Goal: Find specific page/section: Find specific page/section

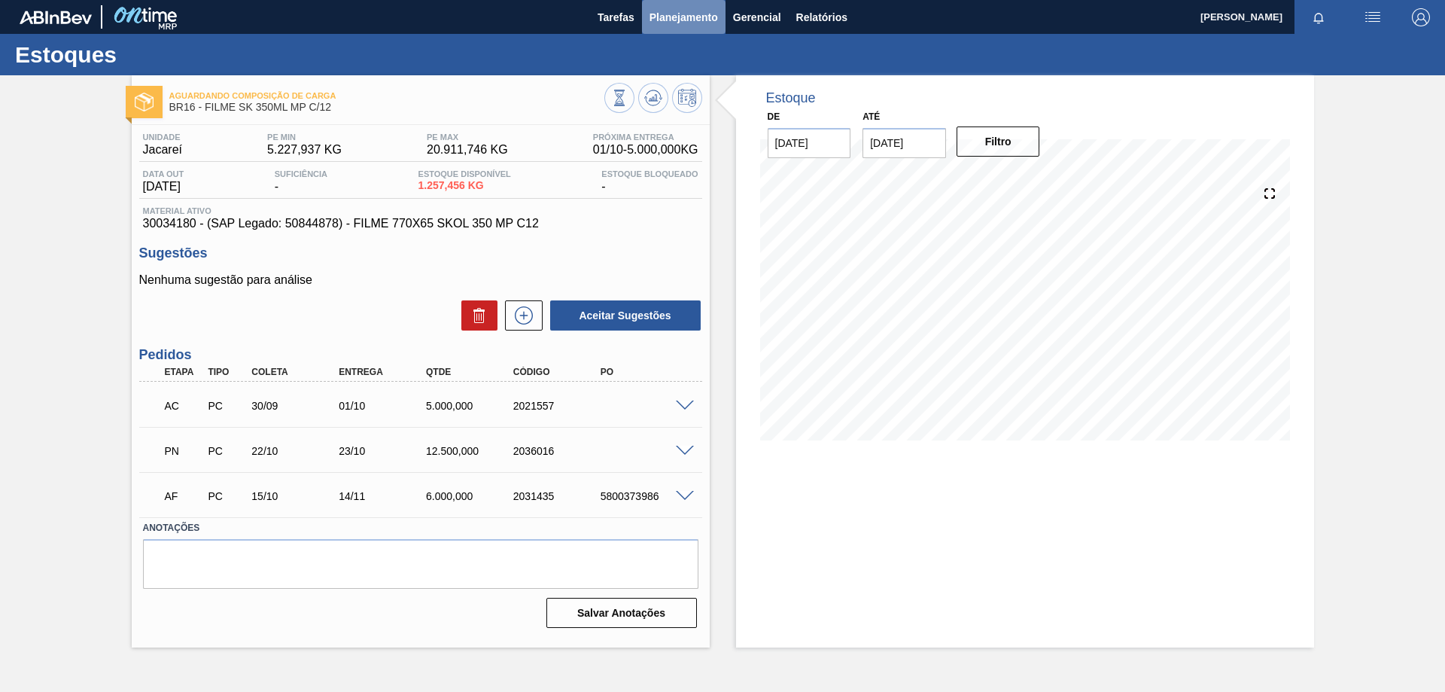
click at [665, 16] on span "Planejamento" at bounding box center [683, 17] width 68 height 18
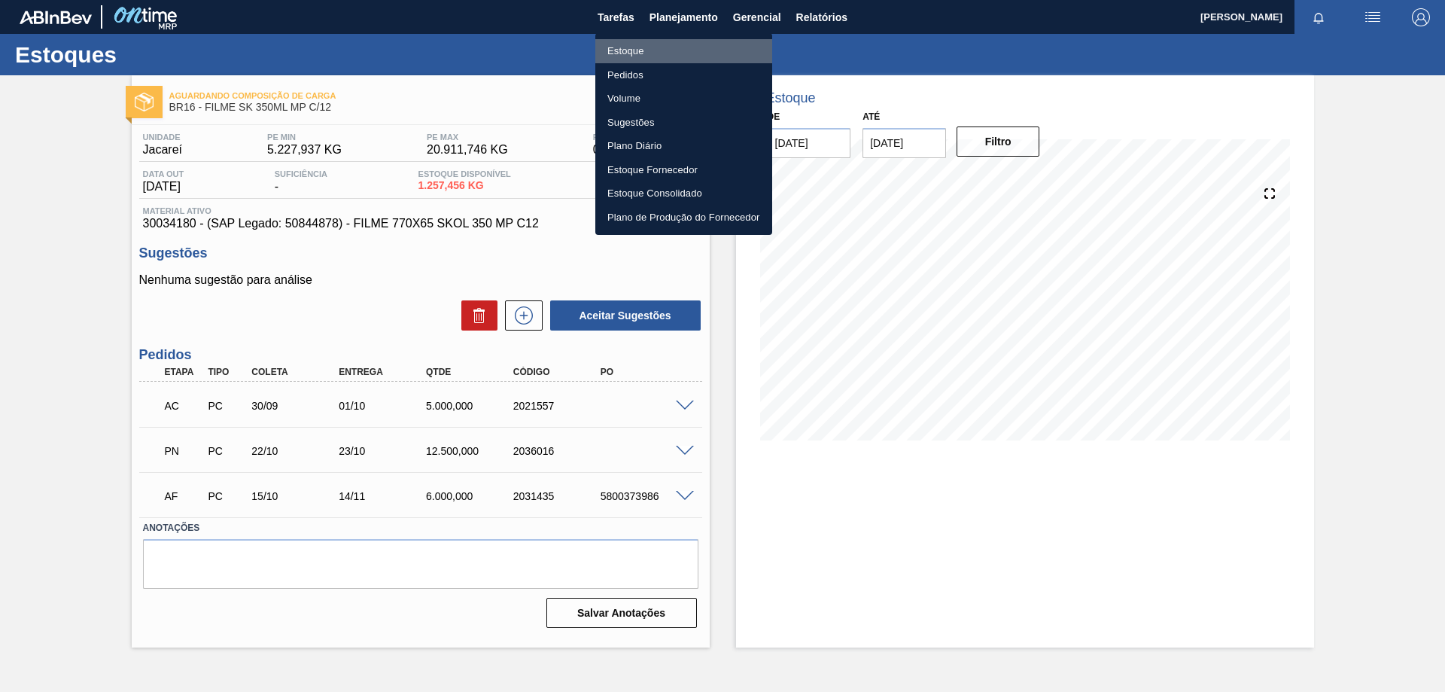
click at [644, 53] on li "Estoque" at bounding box center [683, 51] width 177 height 24
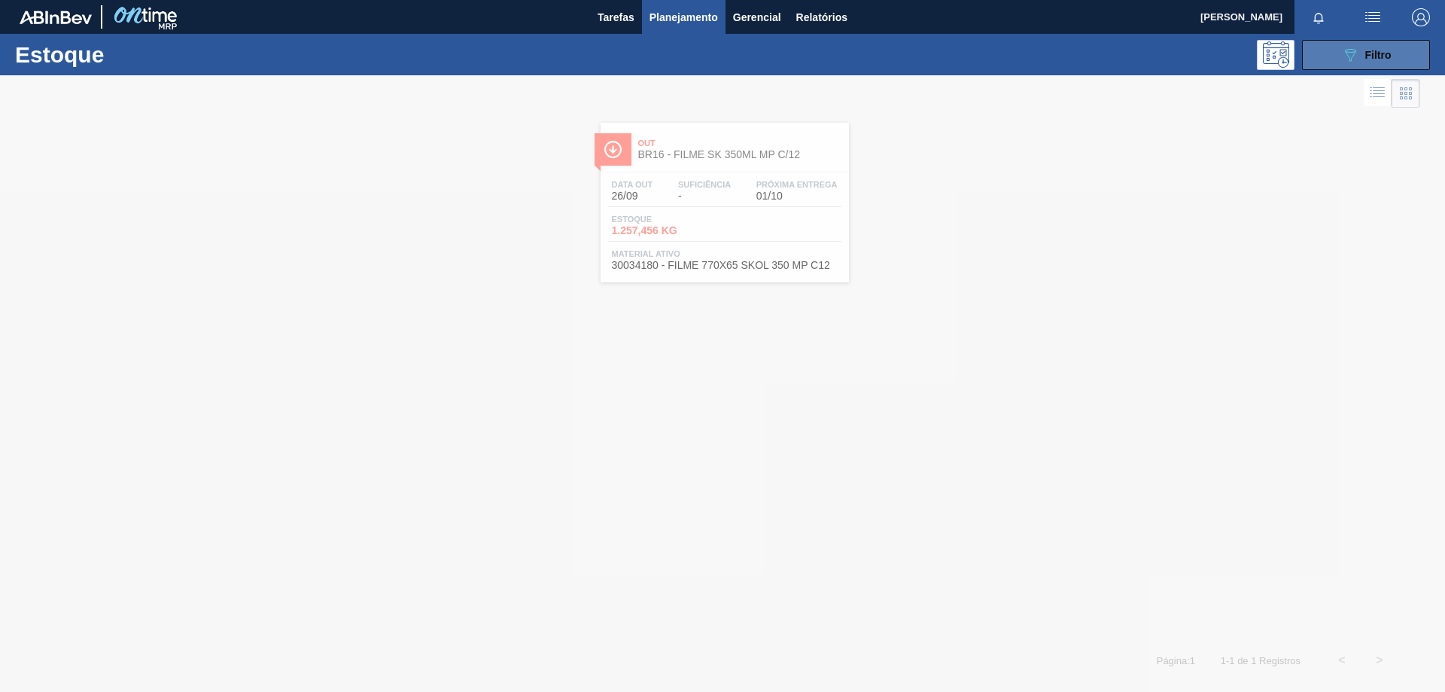
click at [1343, 56] on icon "089F7B8B-B2A5-4AFE-B5C0-19BA573D28AC" at bounding box center [1350, 55] width 18 height 18
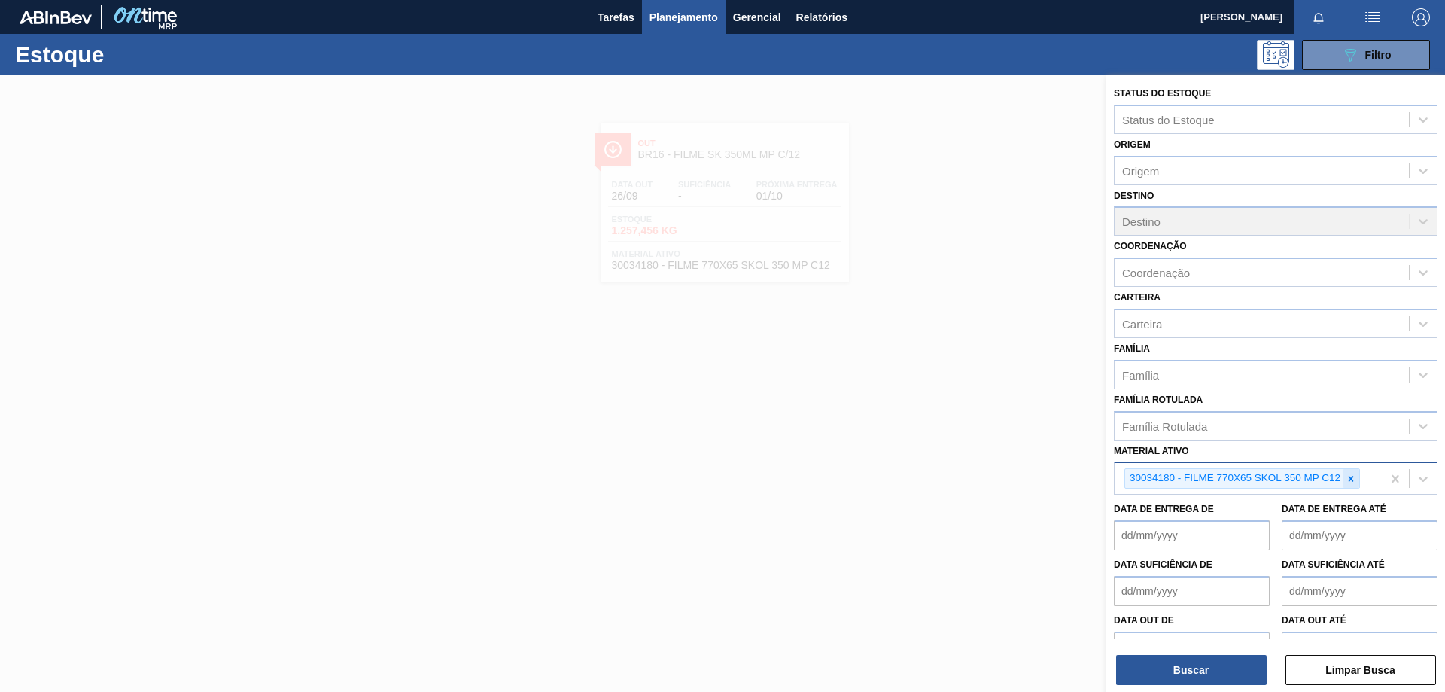
click at [1352, 477] on icon at bounding box center [1351, 478] width 5 height 5
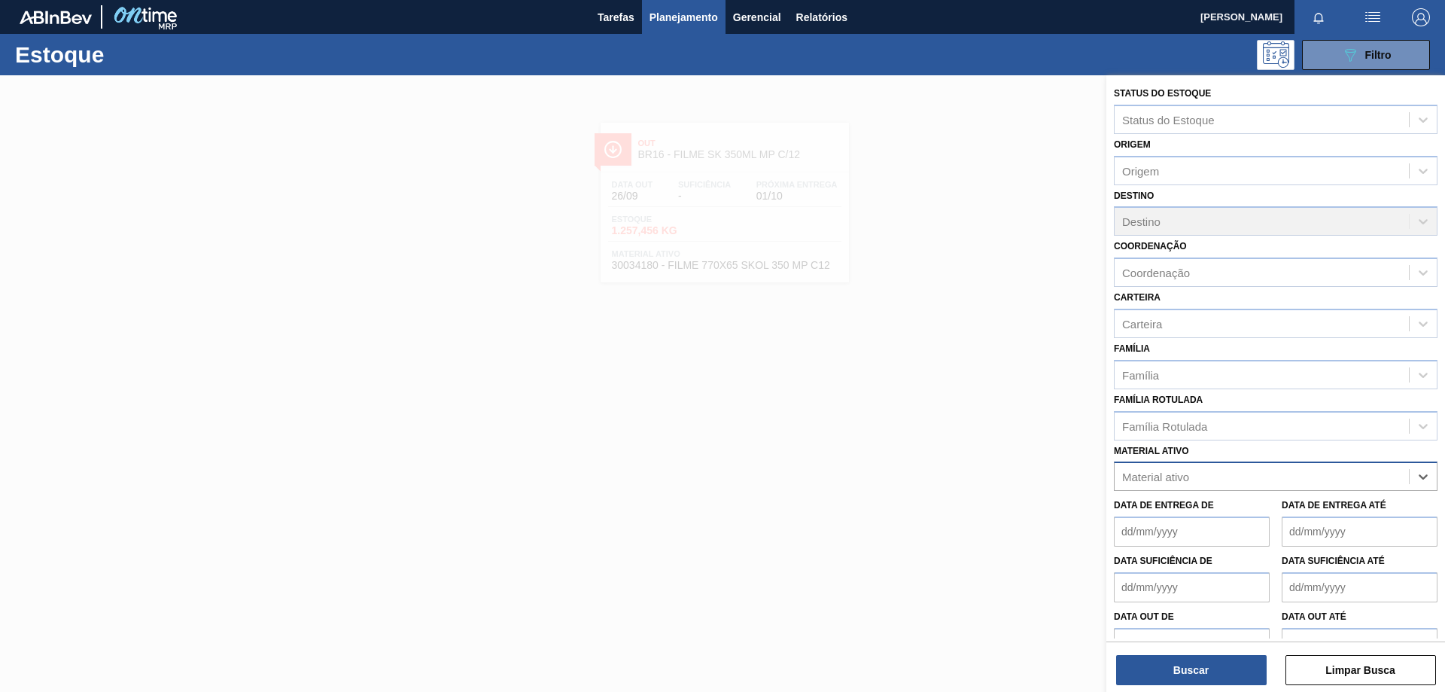
paste ativo "30003188"
type ativo "30003188"
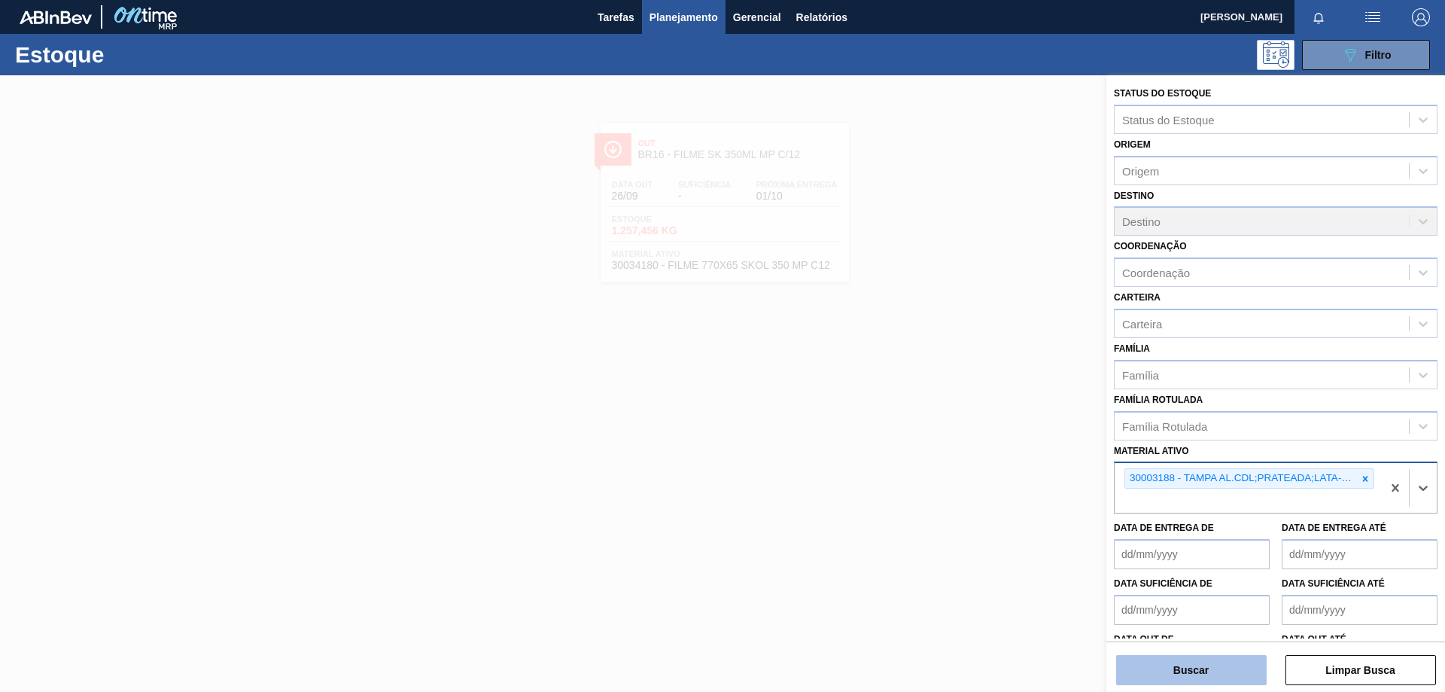
click at [1174, 678] on button "Buscar" at bounding box center [1191, 670] width 151 height 30
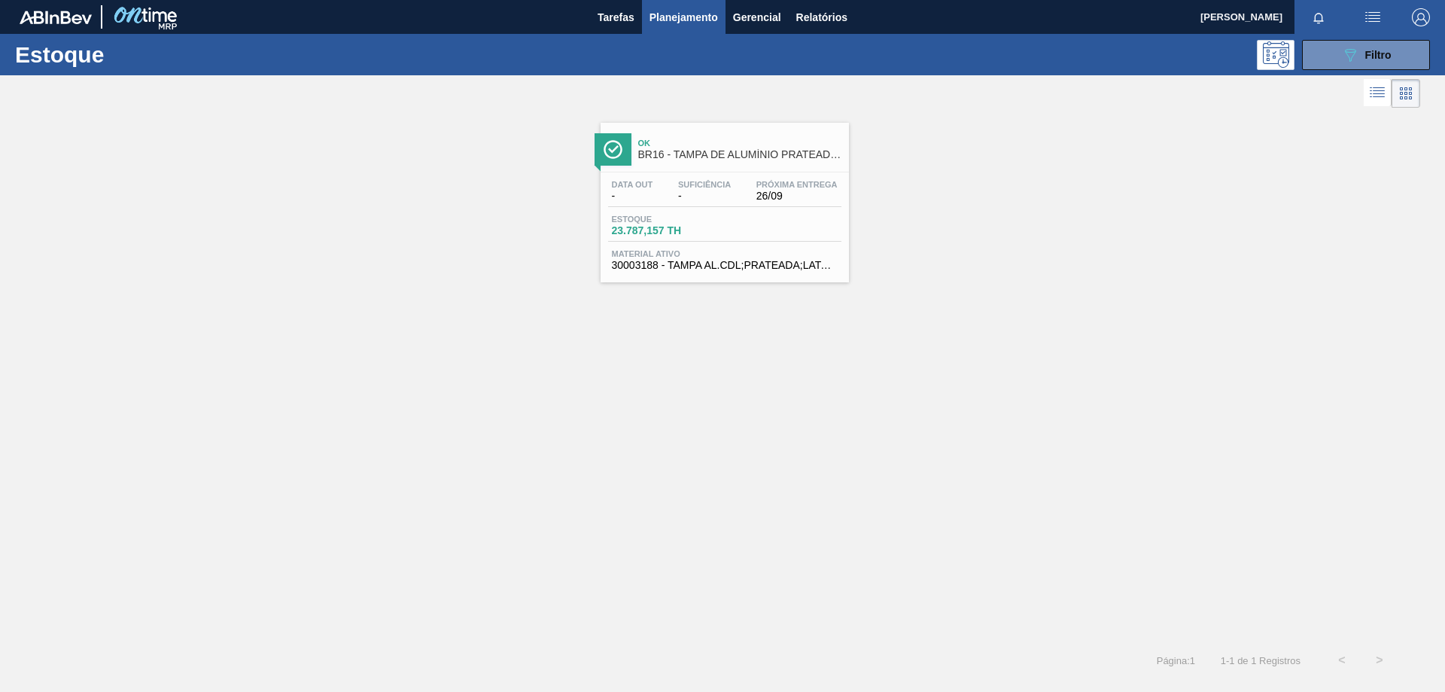
click at [783, 217] on div "Estoque 23.787,157 TH" at bounding box center [724, 227] width 233 height 27
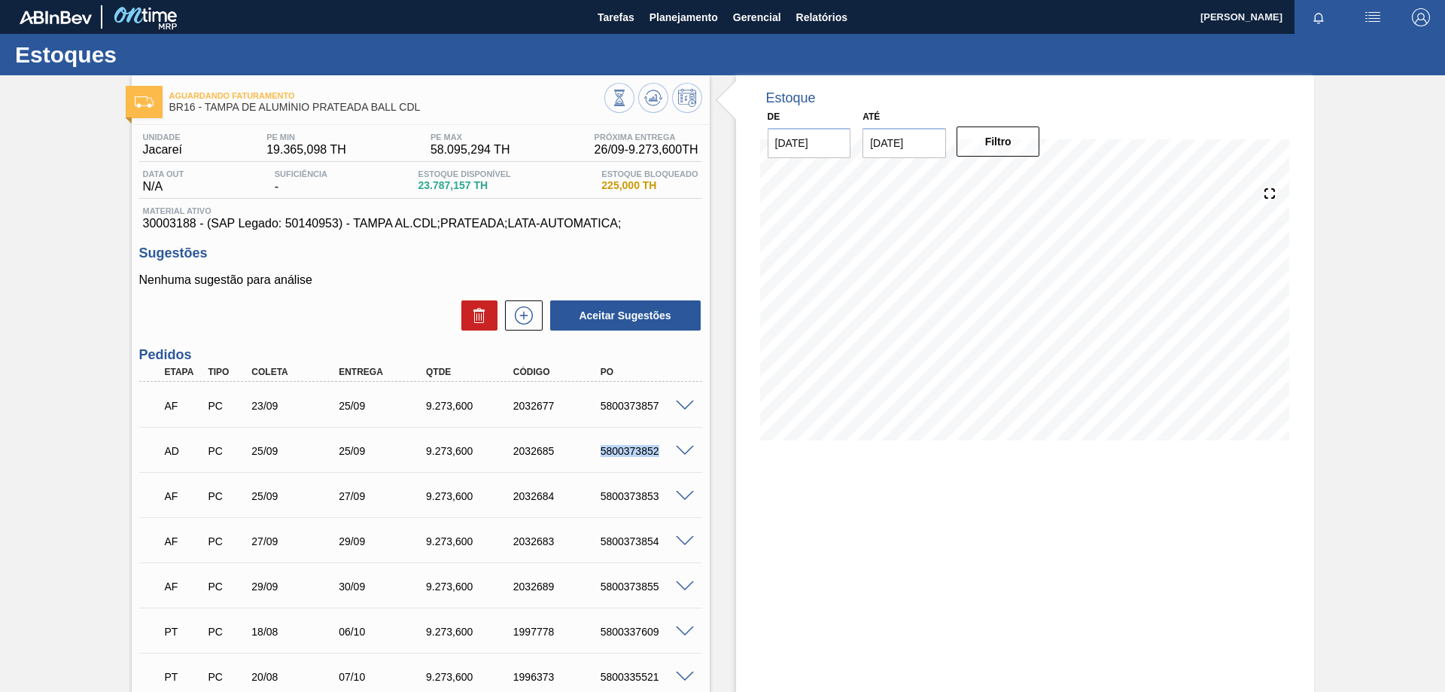
drag, startPoint x: 600, startPoint y: 455, endPoint x: 656, endPoint y: 455, distance: 56.4
click at [656, 455] on div "5800373852" at bounding box center [646, 451] width 98 height 12
copy div "5800373852"
